Goal: Information Seeking & Learning: Understand process/instructions

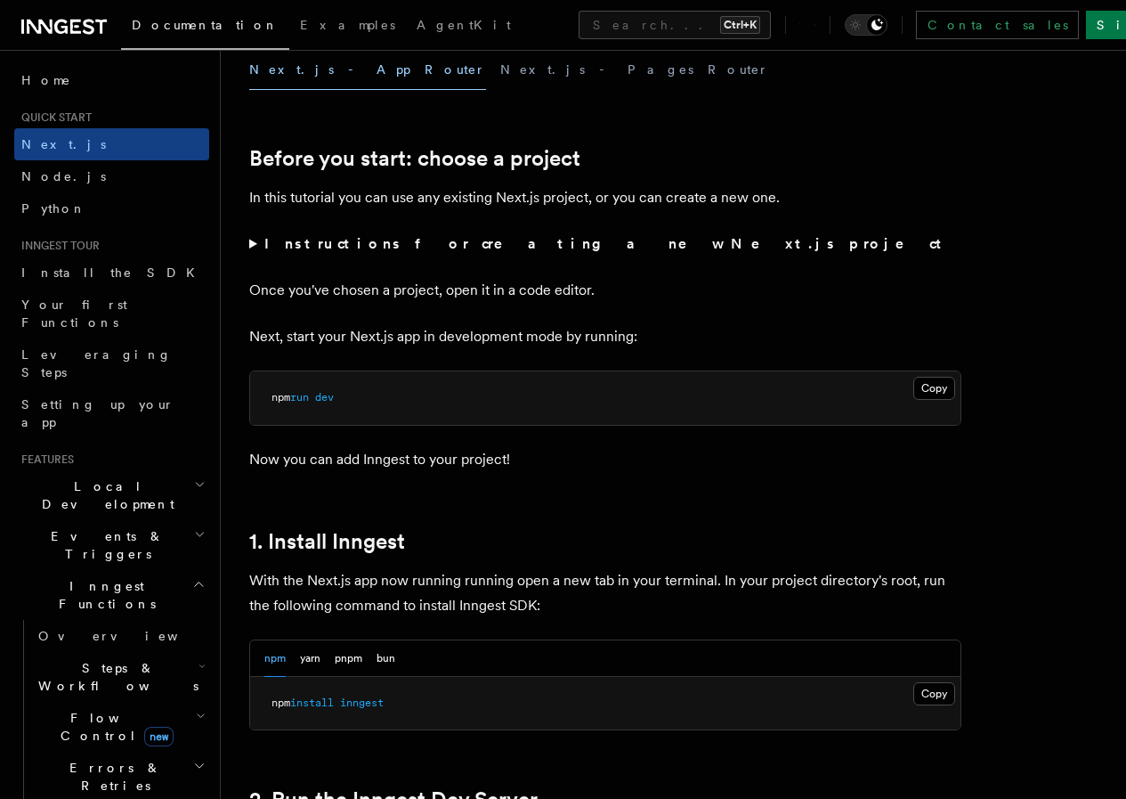
scroll to position [445, 0]
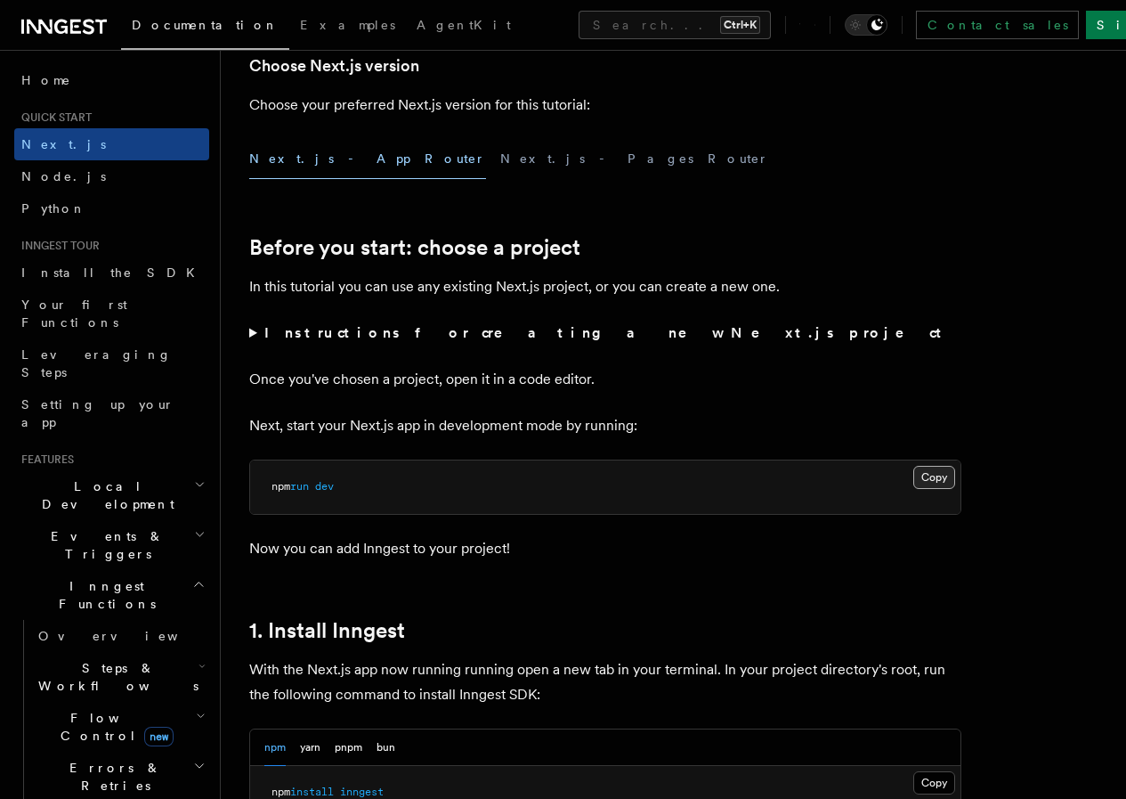
click at [913, 489] on button "Copy Copied" at bounding box center [934, 477] width 42 height 23
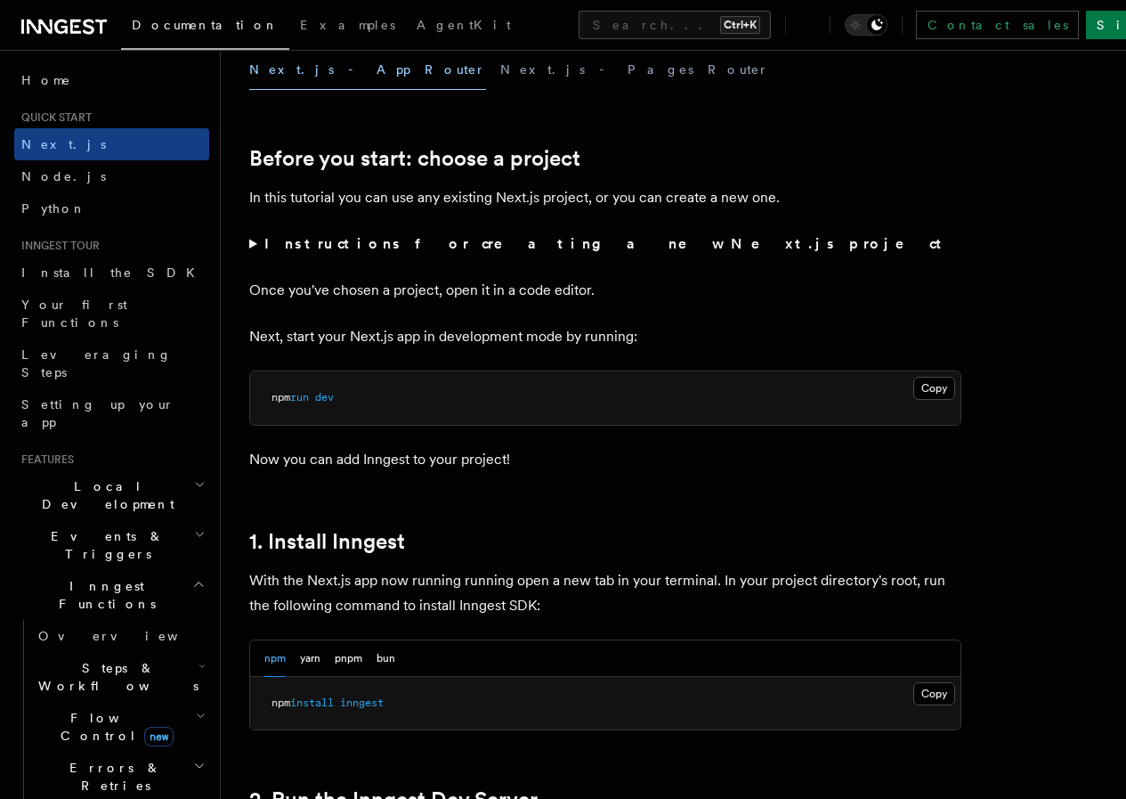
scroll to position [979, 0]
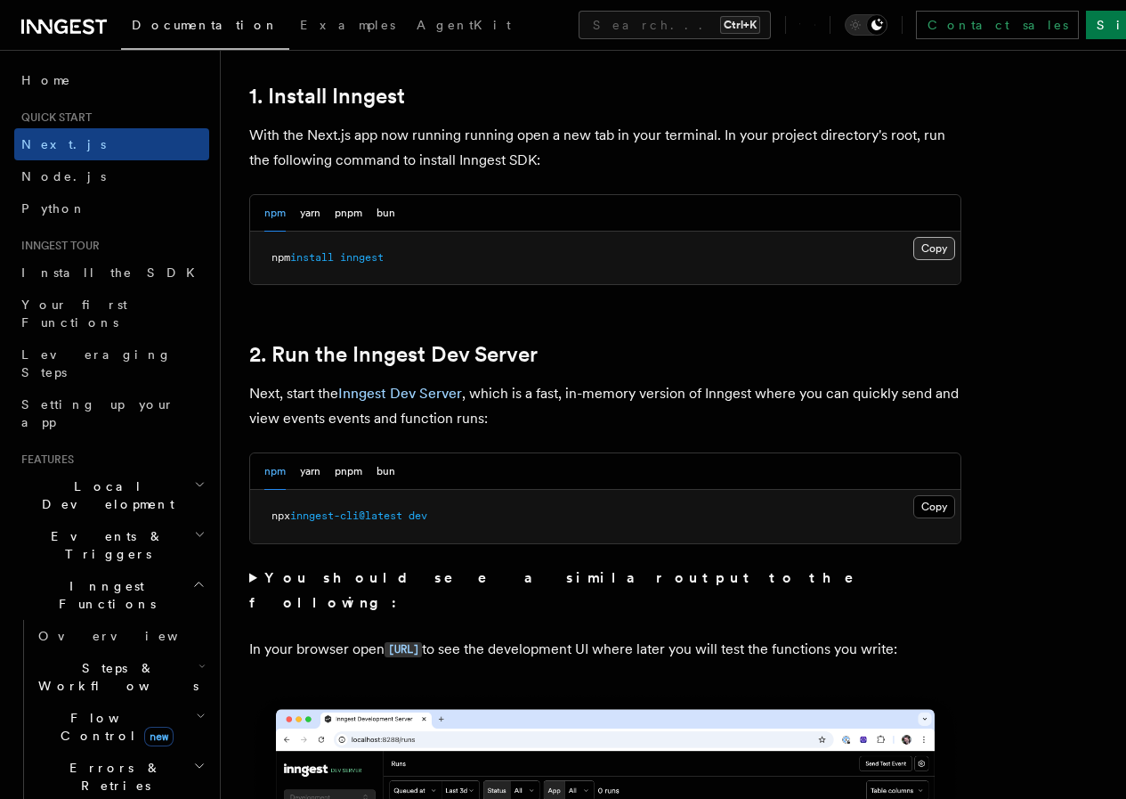
click at [913, 260] on button "Copy Copied" at bounding box center [934, 248] width 42 height 23
click at [913, 518] on button "Copy Copied" at bounding box center [934, 506] width 42 height 23
click at [121, 272] on link "Install the SDK" at bounding box center [111, 272] width 195 height 32
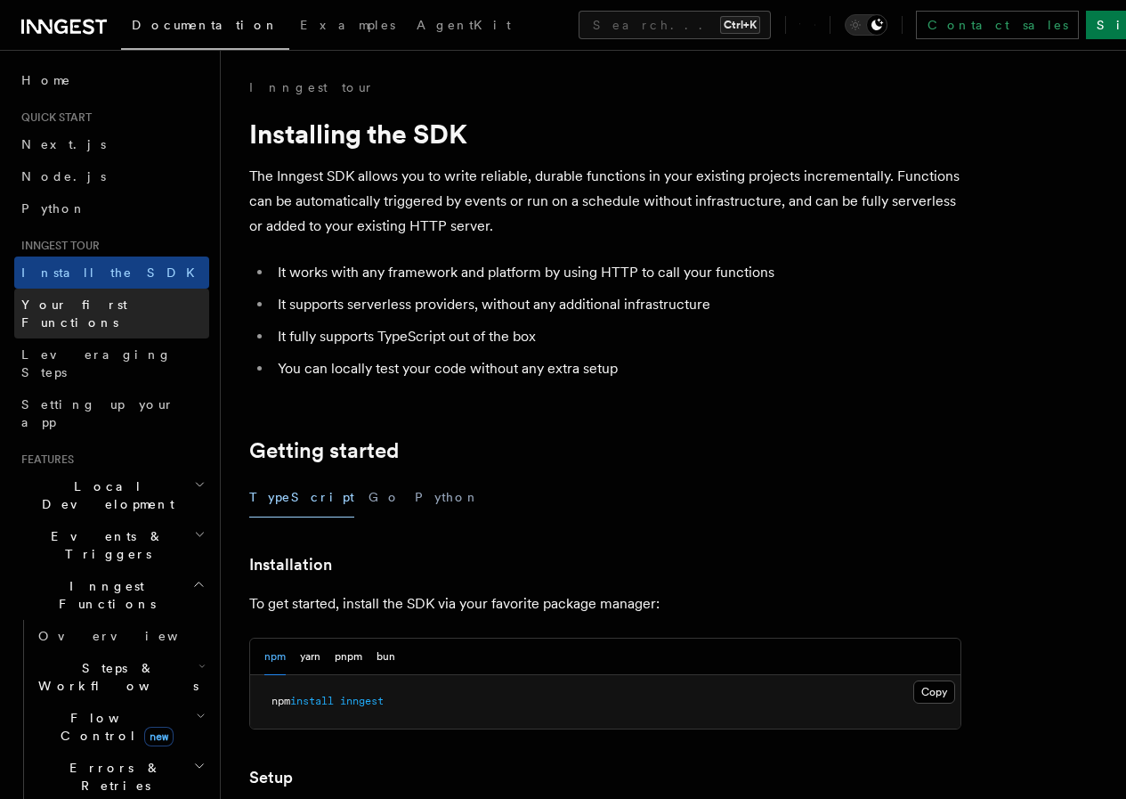
click at [118, 298] on span "Your first Functions" at bounding box center [74, 313] width 106 height 32
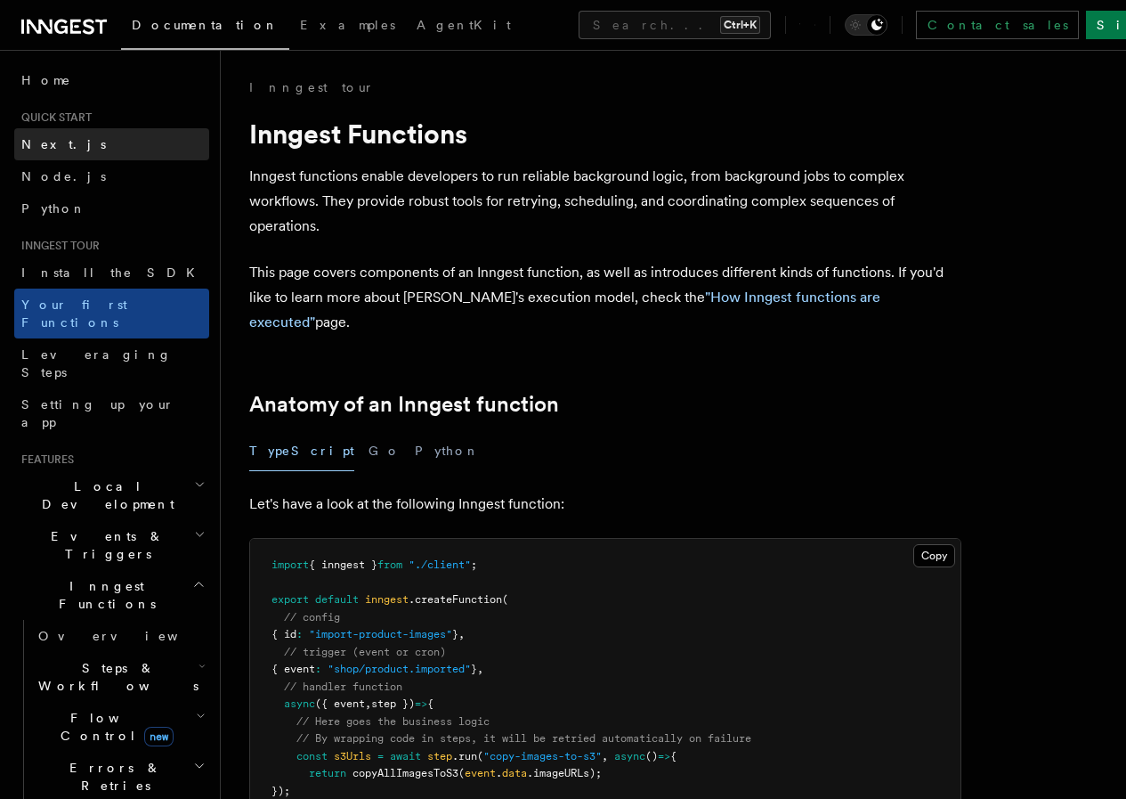
click at [68, 138] on link "Next.js" at bounding box center [111, 144] width 195 height 32
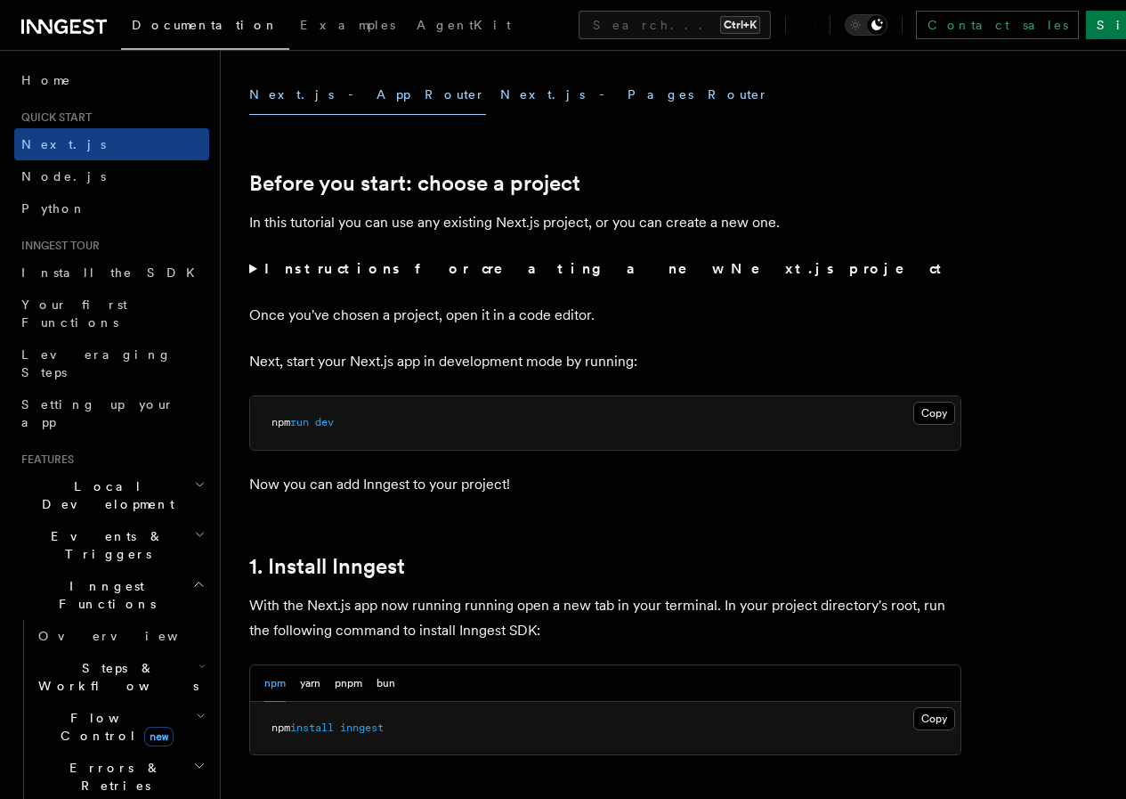
scroll to position [534, 0]
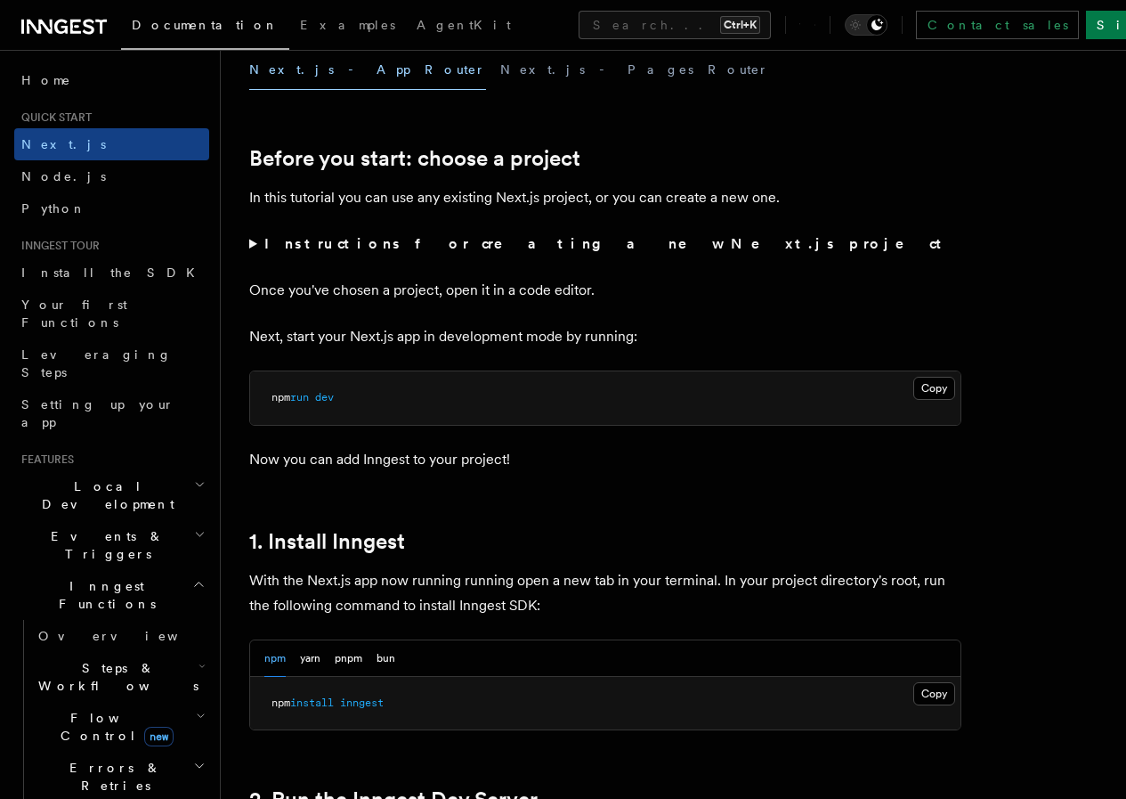
click at [251, 256] on summary "Instructions for creating a new Next.js project" at bounding box center [605, 243] width 712 height 25
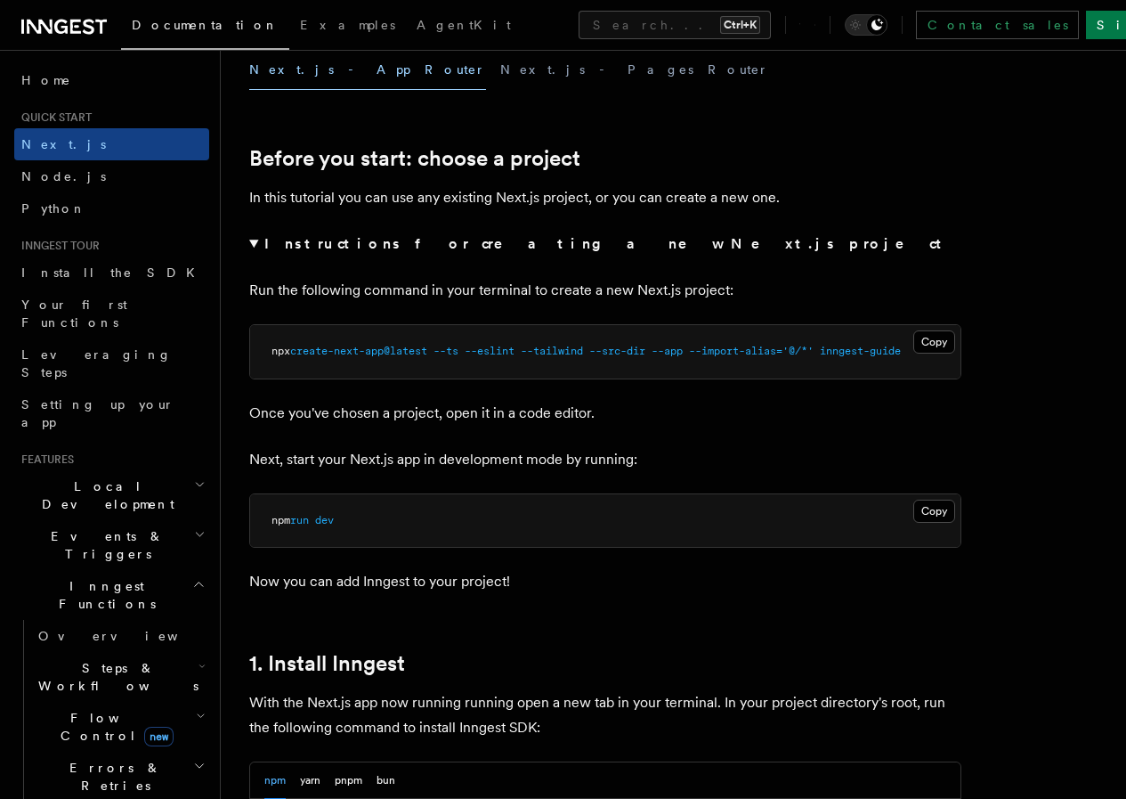
click at [251, 256] on summary "Instructions for creating a new Next.js project" at bounding box center [605, 243] width 712 height 25
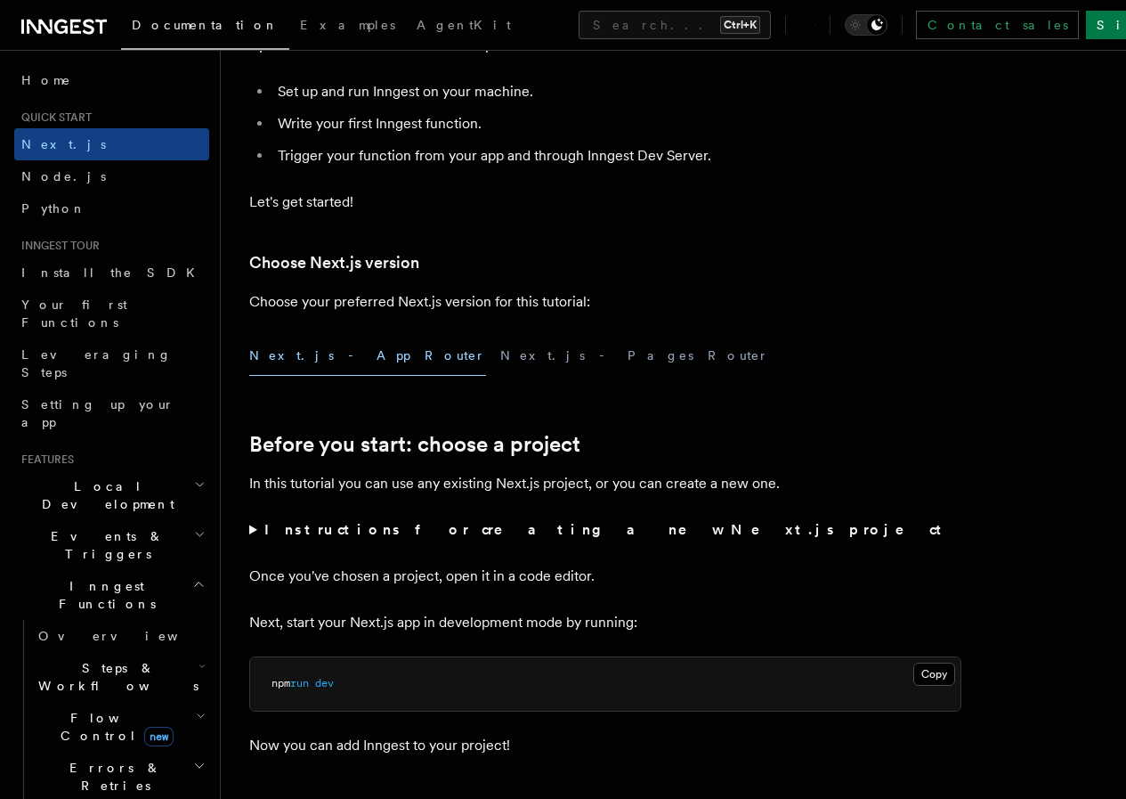
scroll to position [267, 0]
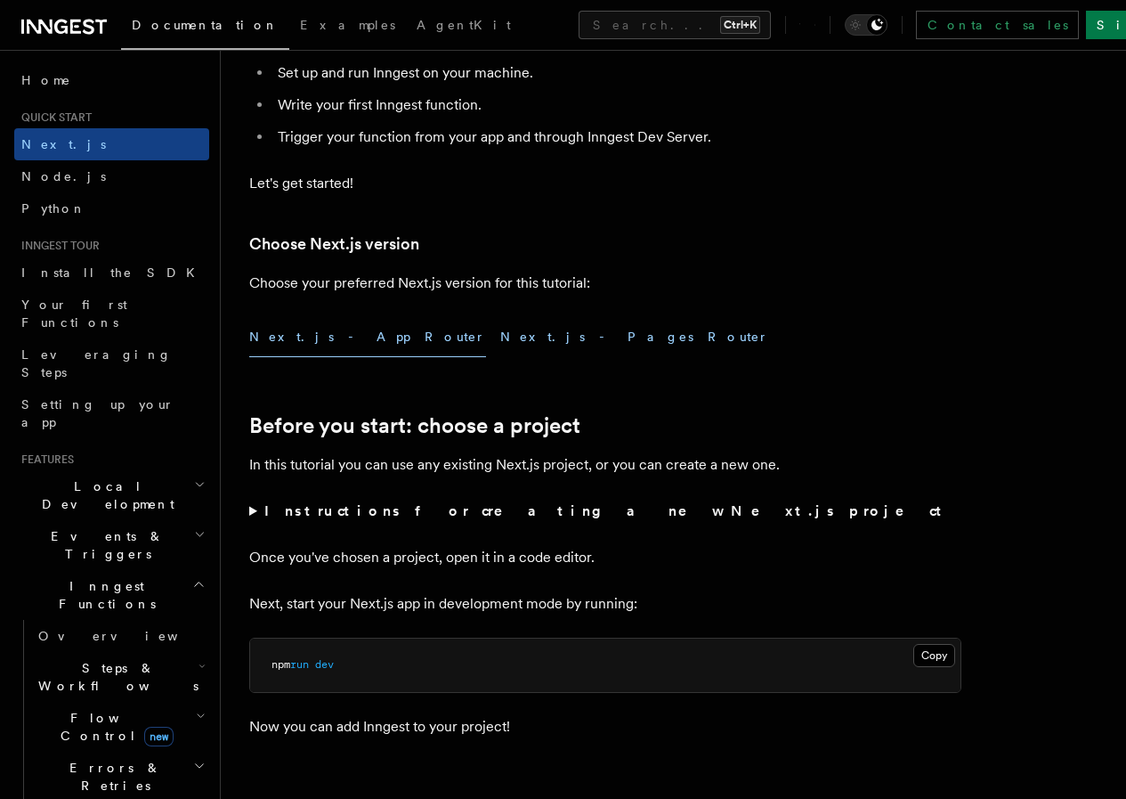
click at [500, 357] on button "Next.js - Pages Router" at bounding box center [634, 337] width 269 height 40
click at [337, 357] on button "Next.js - App Router" at bounding box center [367, 337] width 237 height 40
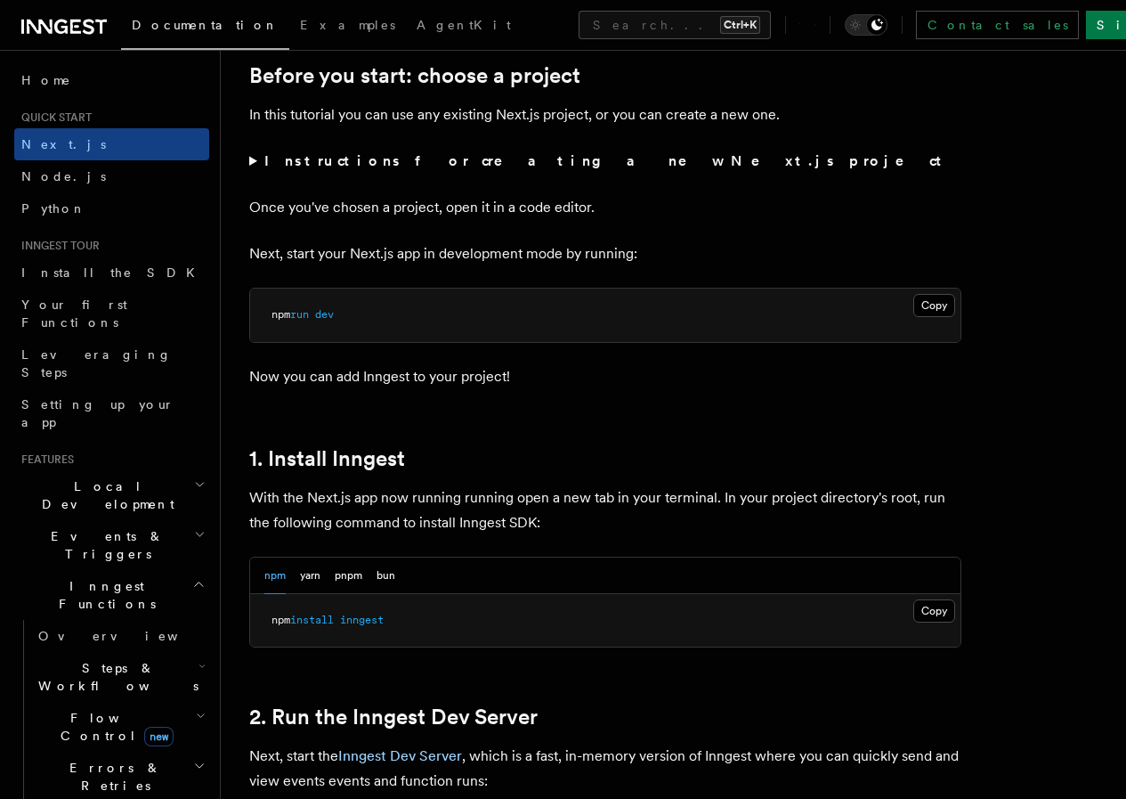
scroll to position [623, 0]
